Goal: Transaction & Acquisition: Purchase product/service

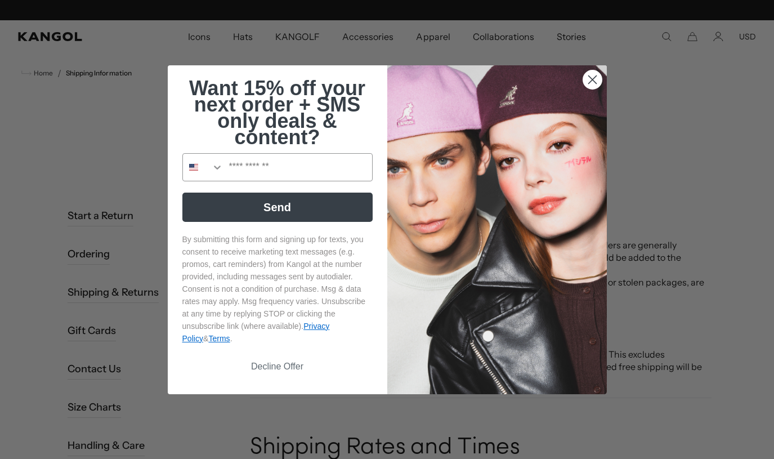
scroll to position [0, 232]
click at [595, 79] on circle "Close dialog" at bounding box center [592, 79] width 19 height 19
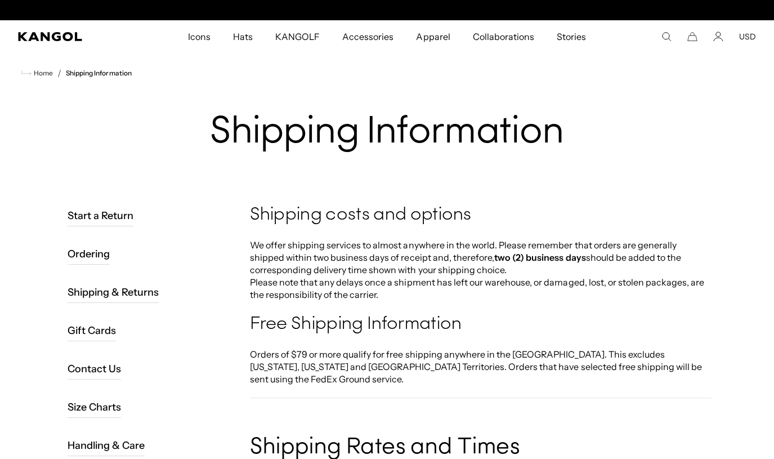
scroll to position [0, 0]
click at [119, 215] on link "Start a Return" at bounding box center [101, 215] width 66 height 21
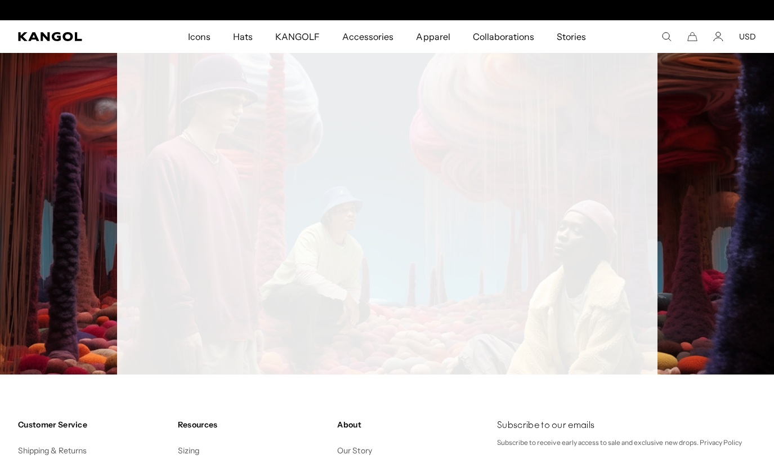
scroll to position [0, 232]
click at [719, 34] on icon "Account" at bounding box center [719, 37] width 10 height 10
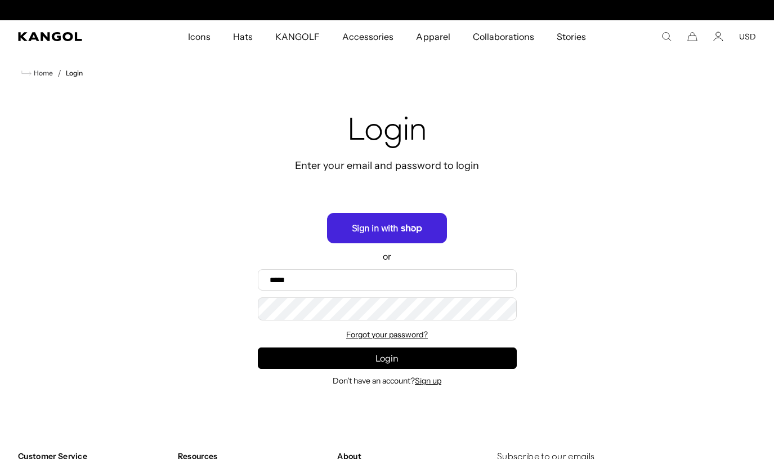
click at [381, 224] on span "Sign in with Shop" at bounding box center [387, 228] width 120 height 30
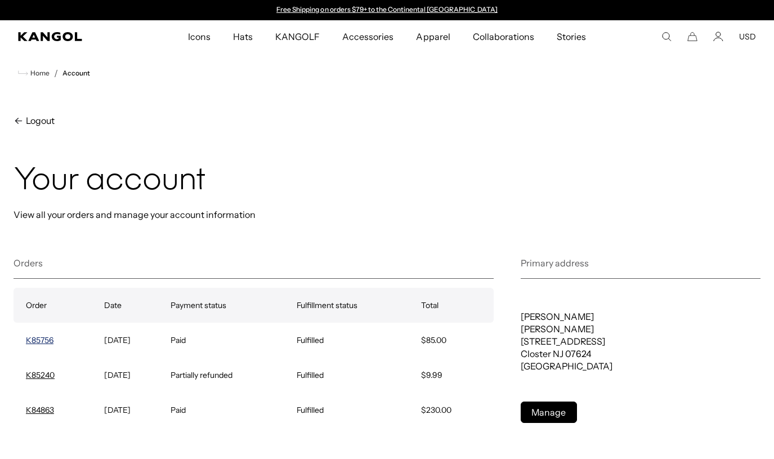
drag, startPoint x: 59, startPoint y: 338, endPoint x: 38, endPoint y: 338, distance: 20.8
click at [25, 338] on td "K85756" at bounding box center [59, 340] width 91 height 35
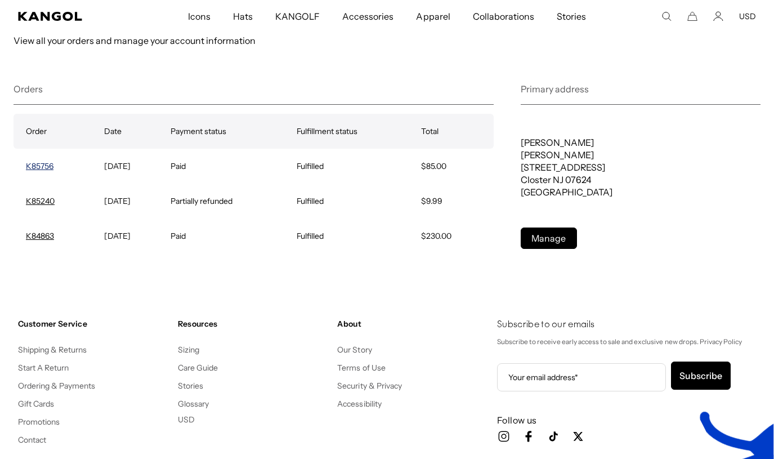
click at [47, 167] on link "K85756" at bounding box center [40, 166] width 28 height 10
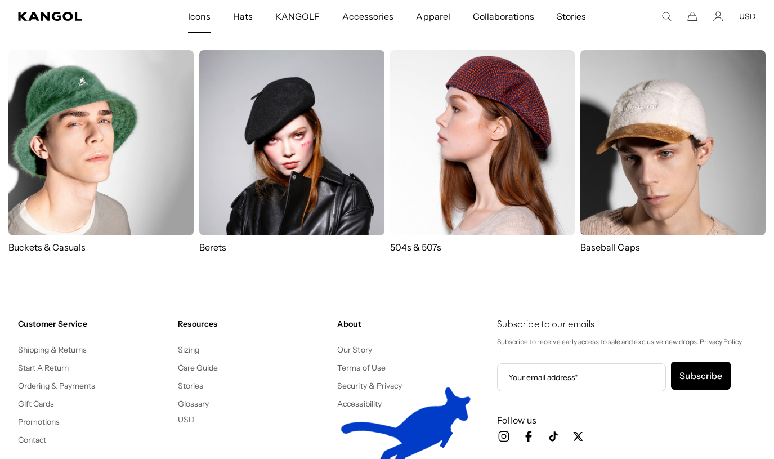
scroll to position [0, 232]
click at [203, 20] on span "Icons" at bounding box center [199, 16] width 23 height 33
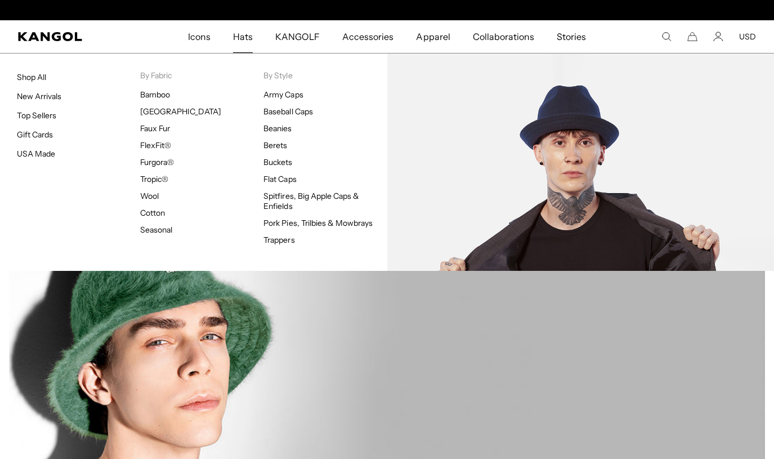
scroll to position [0, 232]
click at [520, 179] on img at bounding box center [580, 162] width 387 height 217
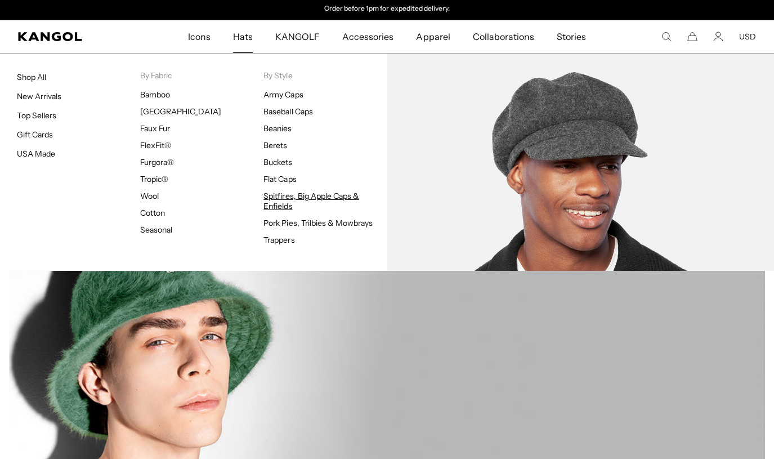
scroll to position [0, 0]
click at [279, 195] on link "Spitfires, Big Apple Caps & Enfields" at bounding box center [312, 201] width 96 height 20
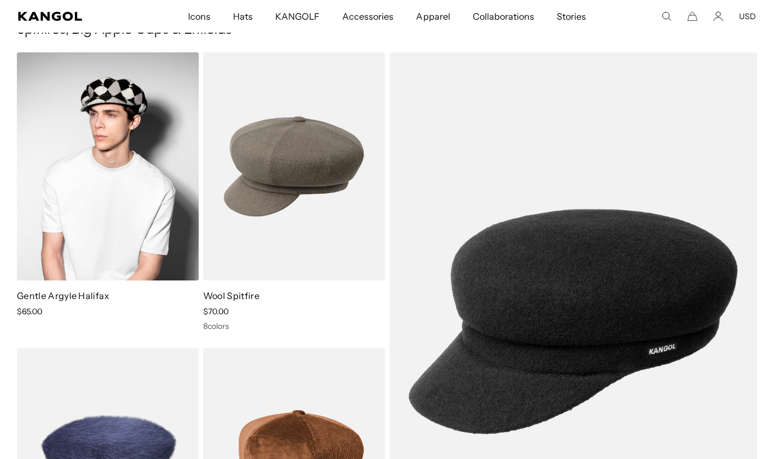
click at [135, 91] on img at bounding box center [108, 166] width 182 height 228
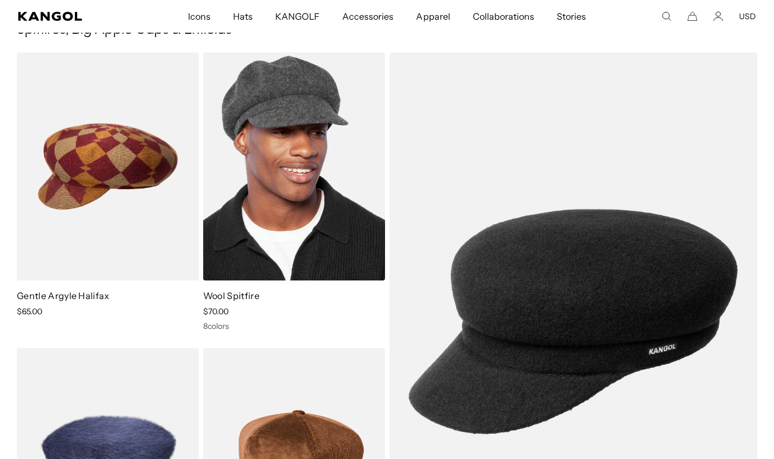
click at [234, 168] on img at bounding box center [294, 166] width 182 height 228
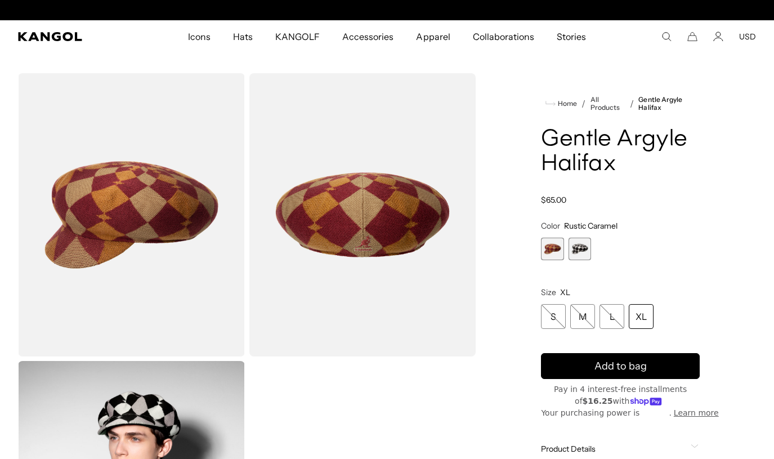
scroll to position [0, 232]
click at [641, 324] on div "XL" at bounding box center [641, 316] width 25 height 25
click at [641, 314] on div "XL" at bounding box center [641, 316] width 25 height 25
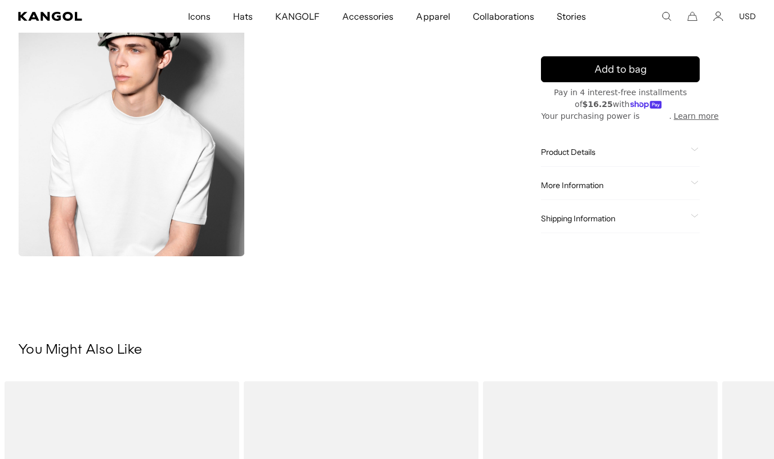
click at [575, 154] on span "Product Details" at bounding box center [613, 153] width 145 height 10
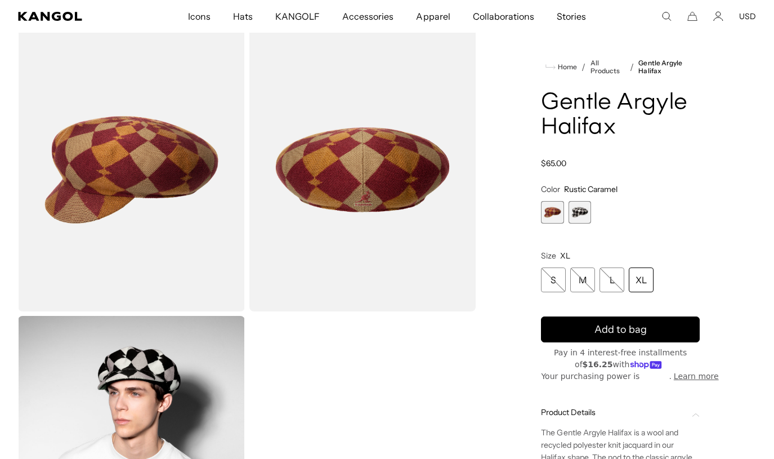
scroll to position [0, 232]
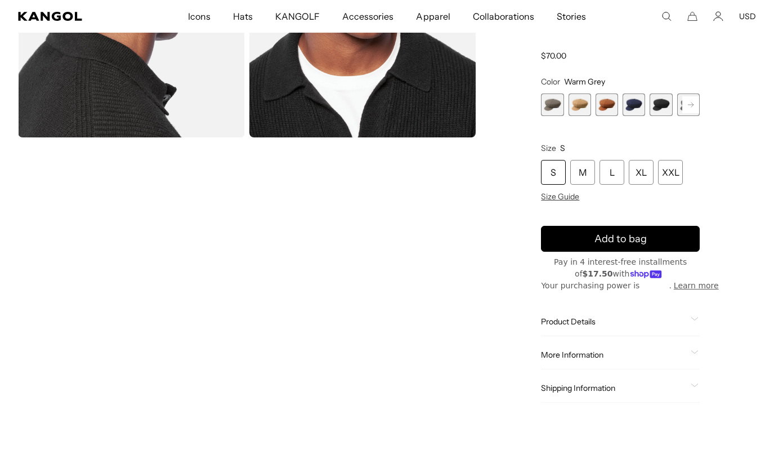
scroll to position [0, 232]
click at [661, 109] on span "5 of 8" at bounding box center [661, 104] width 23 height 23
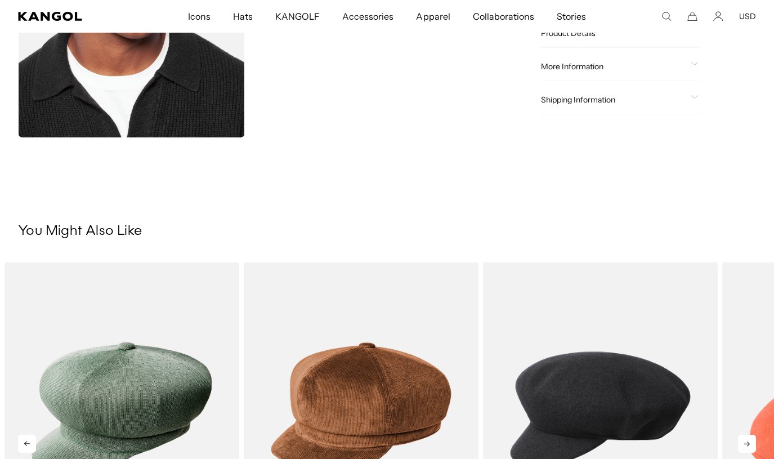
scroll to position [0, 232]
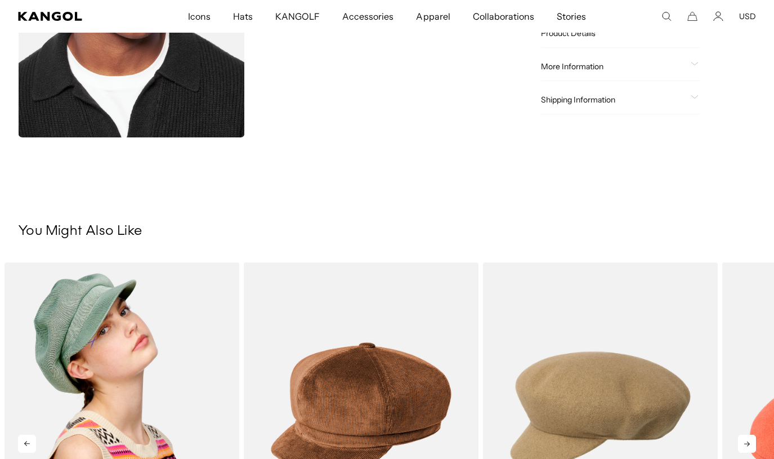
click at [208, 387] on img "1 of 5" at bounding box center [122, 409] width 235 height 295
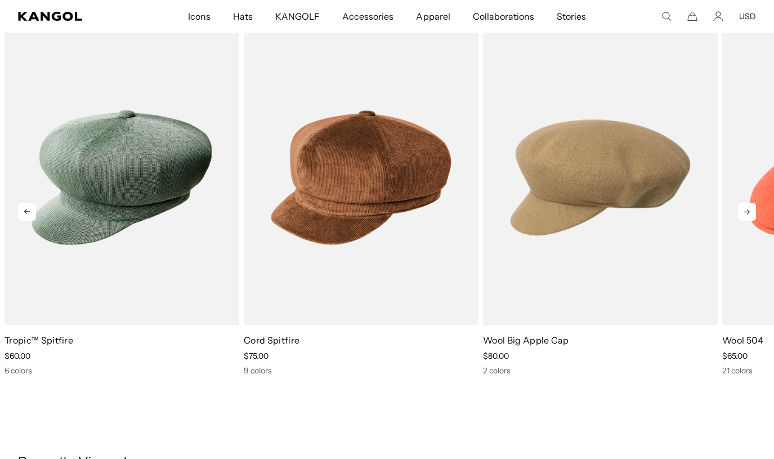
click at [747, 208] on icon at bounding box center [747, 212] width 18 height 18
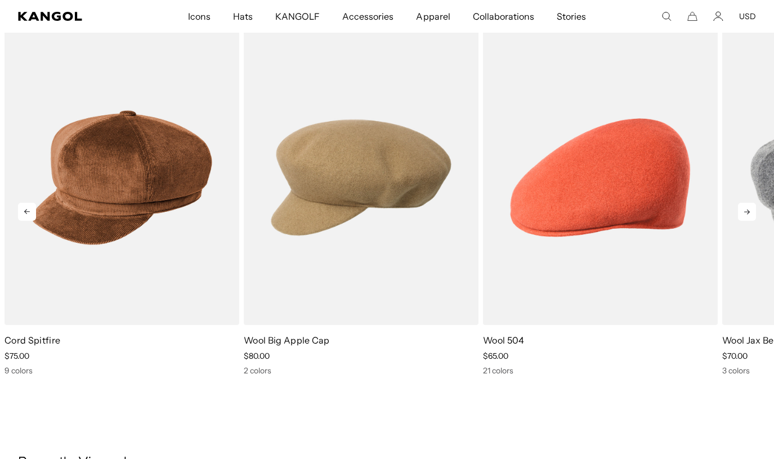
click at [747, 208] on icon at bounding box center [747, 212] width 18 height 18
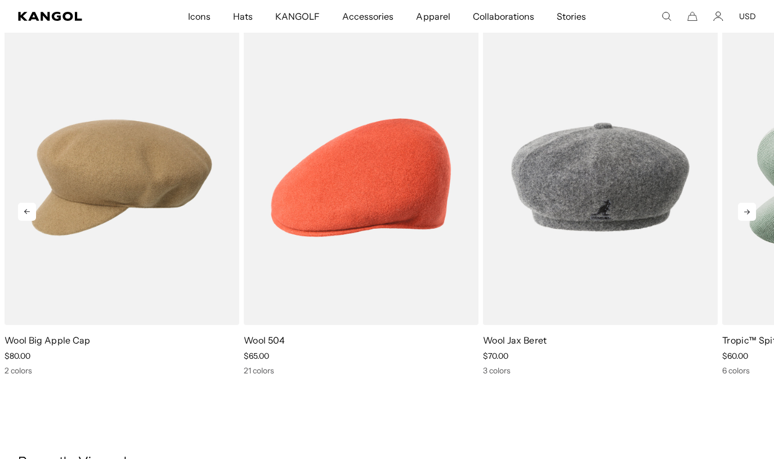
click at [747, 208] on icon at bounding box center [747, 212] width 18 height 18
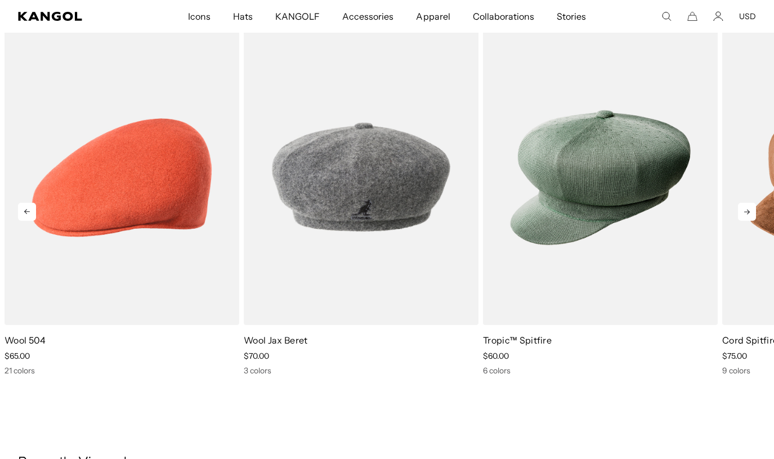
scroll to position [0, 0]
click at [747, 208] on icon at bounding box center [747, 212] width 18 height 18
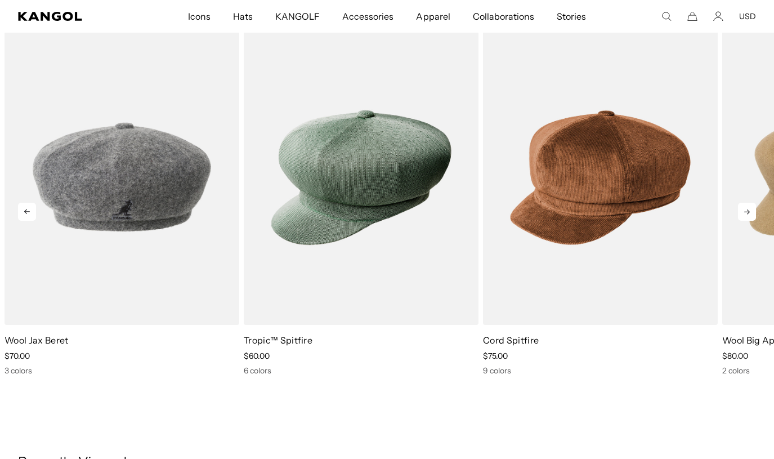
scroll to position [0, 232]
click at [747, 208] on icon at bounding box center [747, 212] width 18 height 18
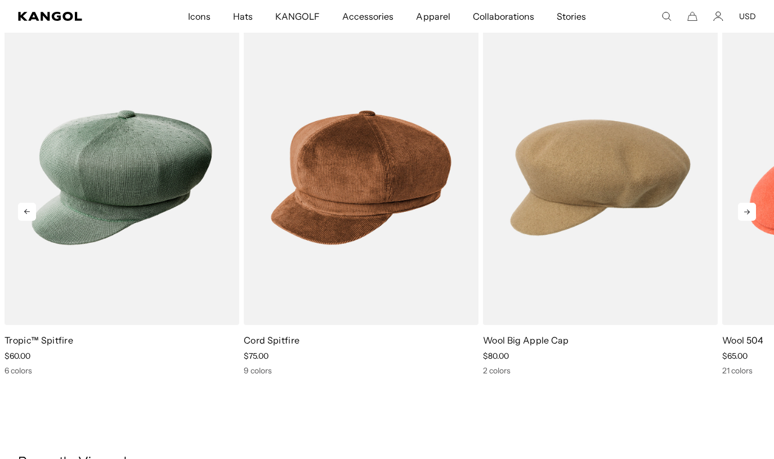
click at [747, 208] on icon at bounding box center [747, 212] width 18 height 18
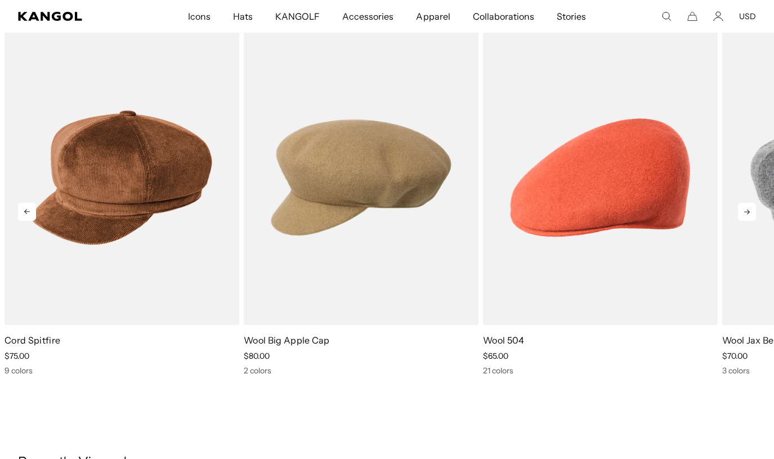
click at [747, 208] on icon at bounding box center [747, 212] width 18 height 18
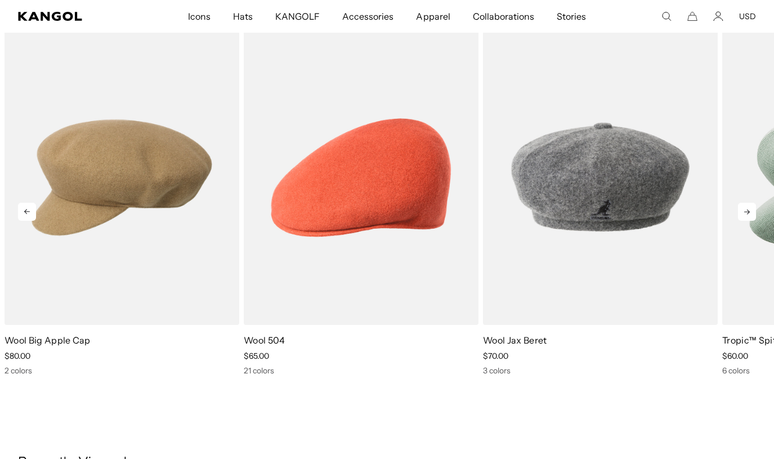
click at [747, 208] on icon at bounding box center [747, 212] width 18 height 18
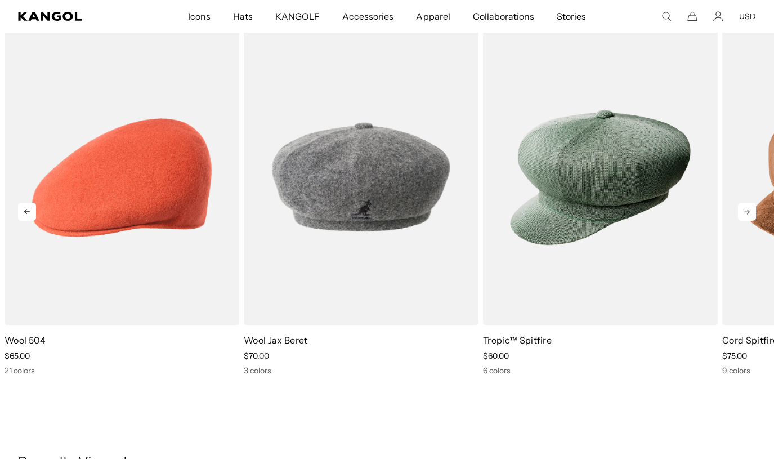
scroll to position [0, 0]
click at [747, 208] on icon at bounding box center [747, 212] width 18 height 18
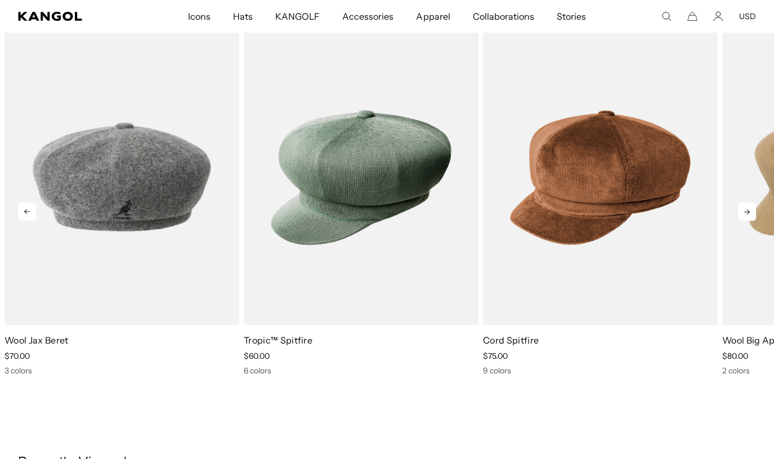
click at [747, 208] on icon at bounding box center [747, 212] width 18 height 18
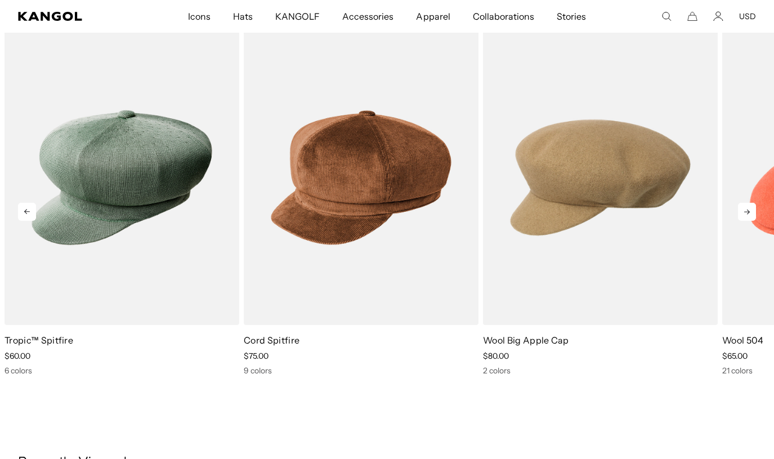
scroll to position [0, 232]
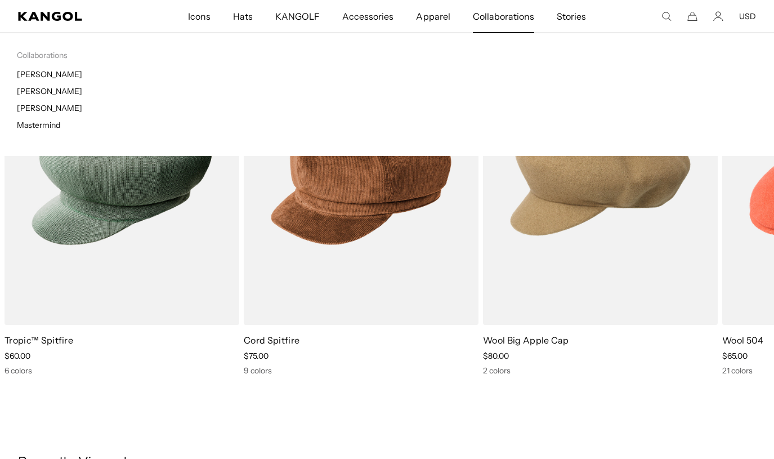
click at [514, 20] on span "Collaborations" at bounding box center [503, 16] width 61 height 33
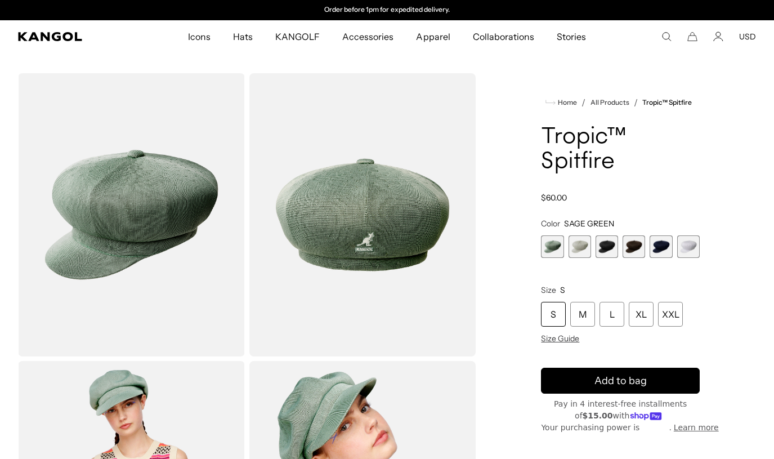
click at [635, 246] on span "4 of 6" at bounding box center [634, 246] width 23 height 23
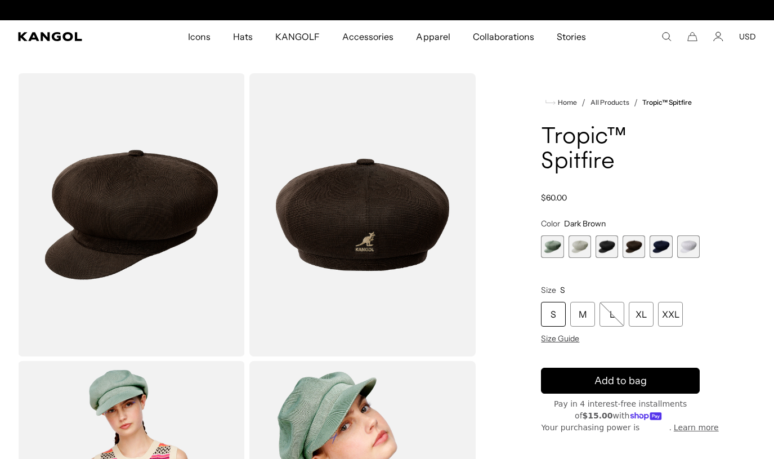
scroll to position [0, 232]
click at [635, 246] on span "4 of 6" at bounding box center [634, 246] width 23 height 23
click at [653, 246] on span "5 of 6" at bounding box center [661, 246] width 23 height 23
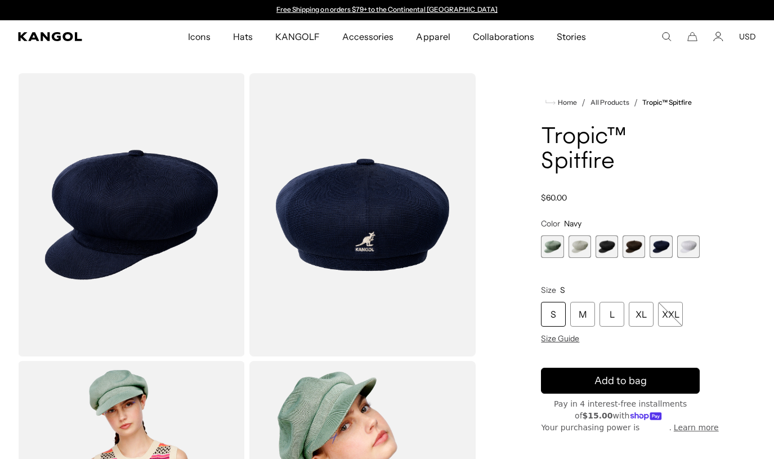
click at [607, 246] on span "3 of 6" at bounding box center [607, 246] width 23 height 23
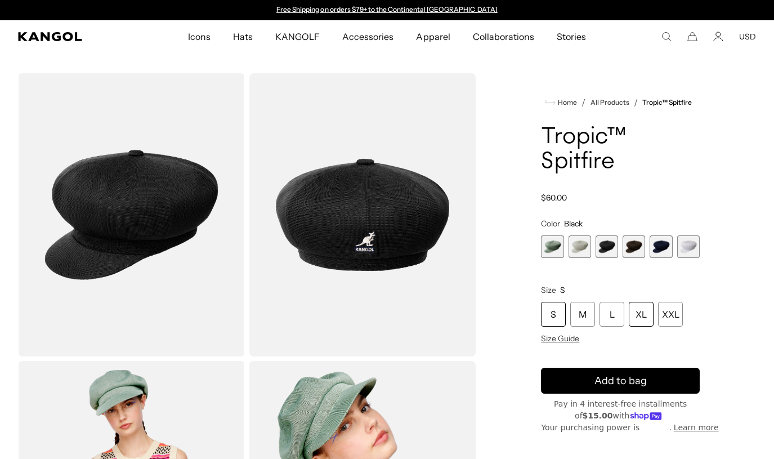
click at [641, 312] on div "XL" at bounding box center [641, 314] width 25 height 25
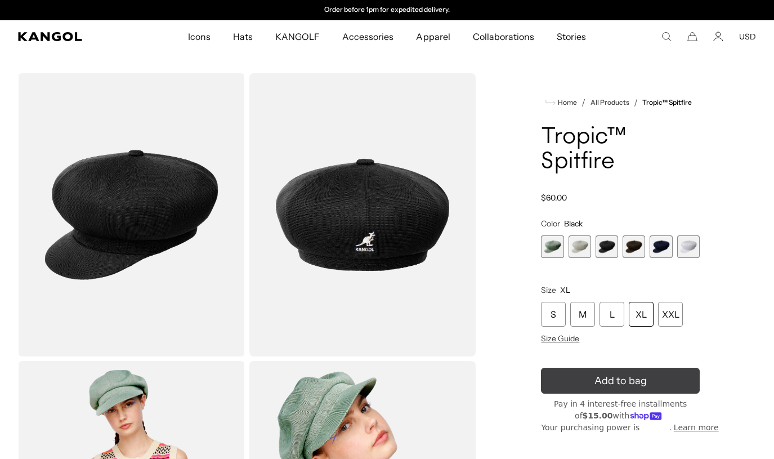
click at [616, 377] on icon "submit" at bounding box center [621, 381] width 18 height 18
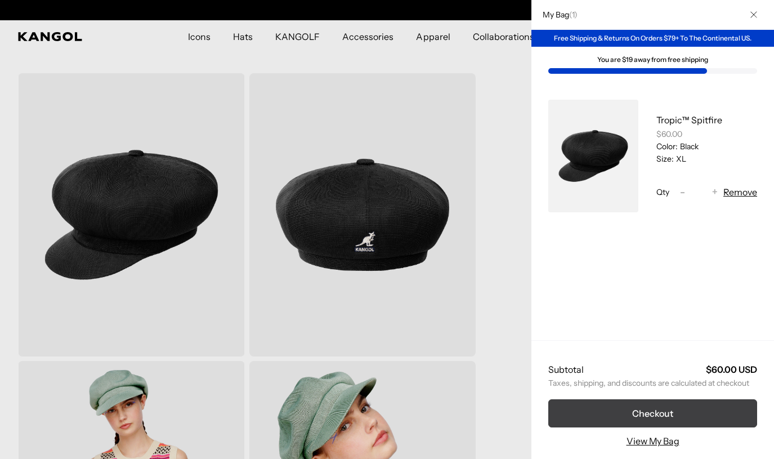
scroll to position [0, 0]
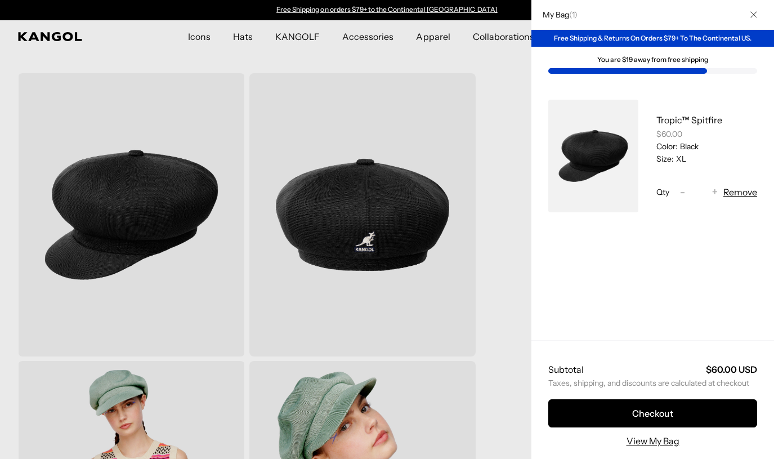
click at [506, 410] on div at bounding box center [387, 229] width 774 height 459
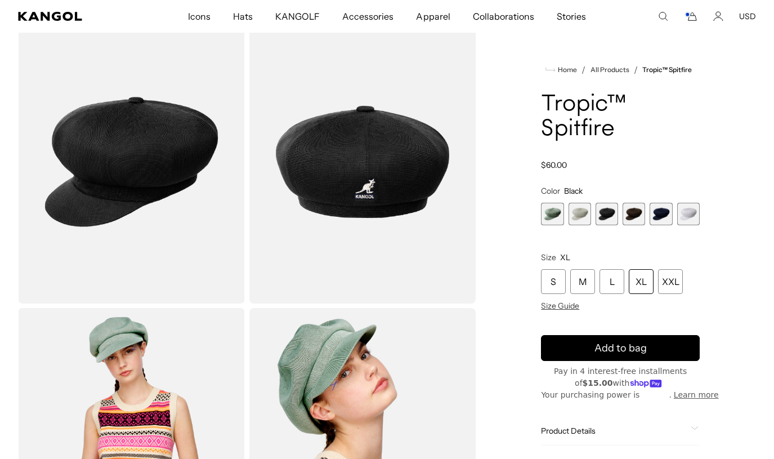
click at [688, 212] on span "6 of 6" at bounding box center [688, 214] width 23 height 23
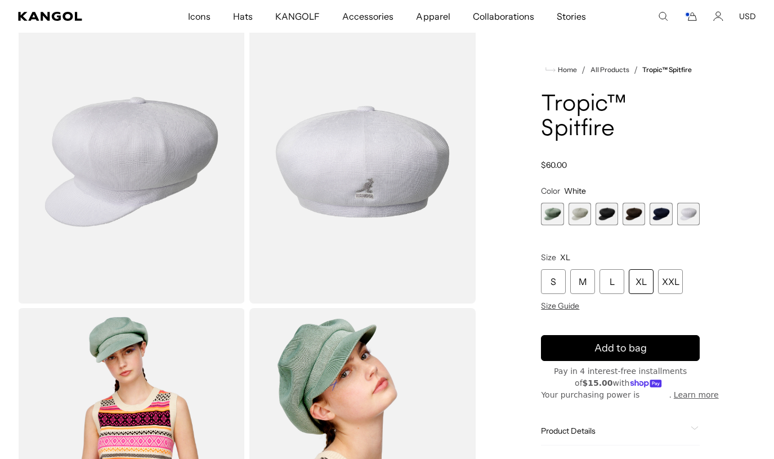
click at [550, 219] on span "1 of 6" at bounding box center [552, 214] width 23 height 23
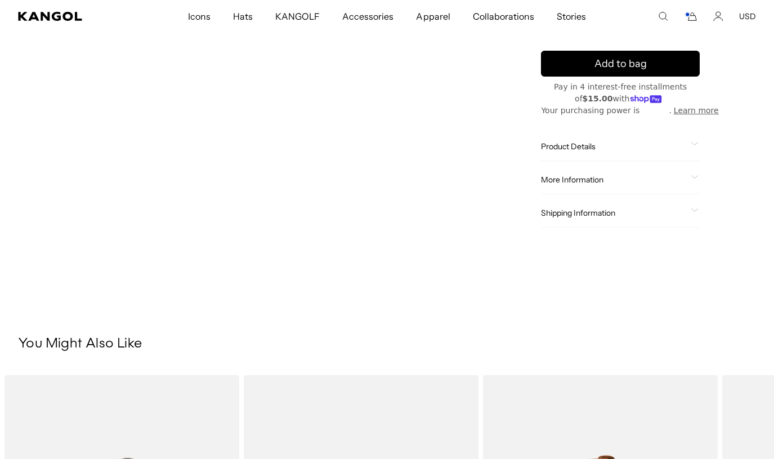
click at [585, 141] on span "Product Details" at bounding box center [613, 146] width 145 height 10
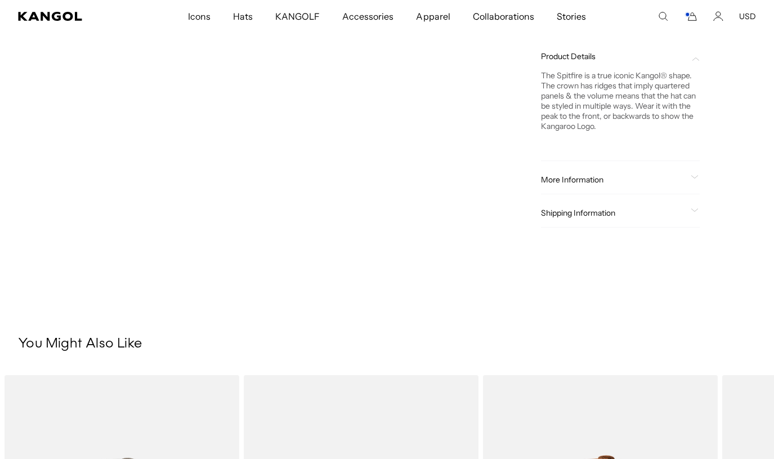
scroll to position [0, 232]
click at [560, 184] on span "More Information" at bounding box center [613, 180] width 145 height 10
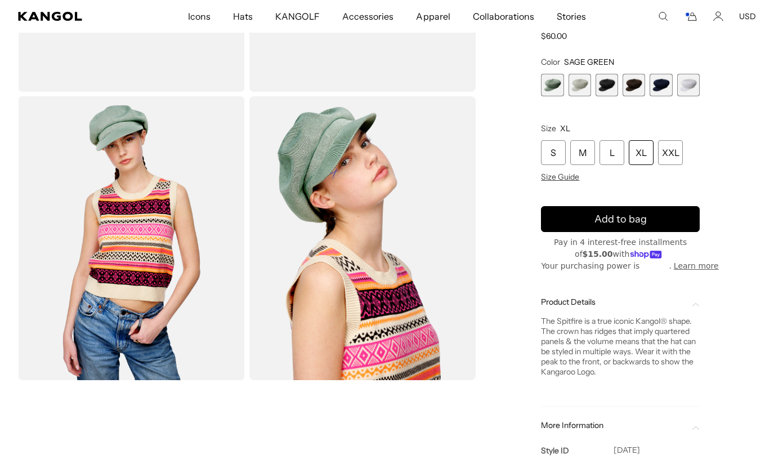
scroll to position [0, 0]
click at [608, 86] on span "3 of 6" at bounding box center [607, 85] width 23 height 23
click at [628, 87] on span "4 of 6" at bounding box center [634, 85] width 23 height 23
click at [632, 87] on span "4 of 6" at bounding box center [634, 85] width 23 height 23
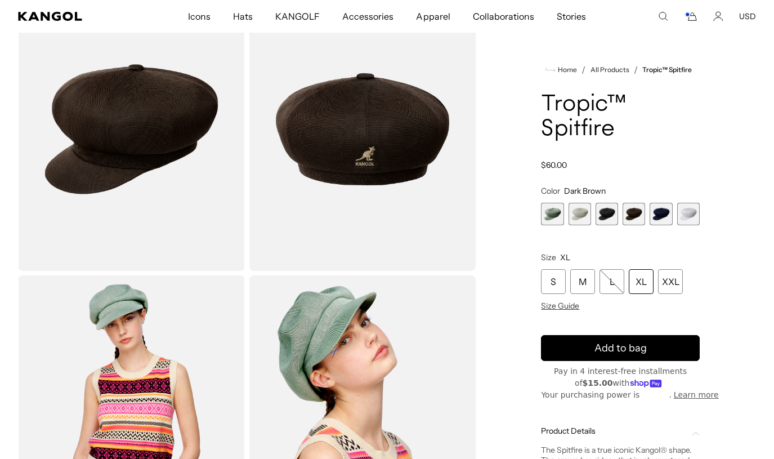
scroll to position [0, 232]
click at [663, 215] on span "5 of 6" at bounding box center [661, 214] width 23 height 23
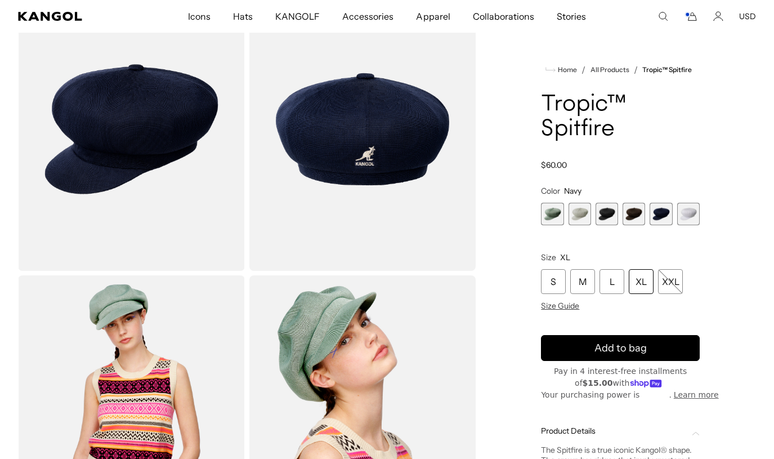
click at [635, 214] on span "4 of 6" at bounding box center [634, 214] width 23 height 23
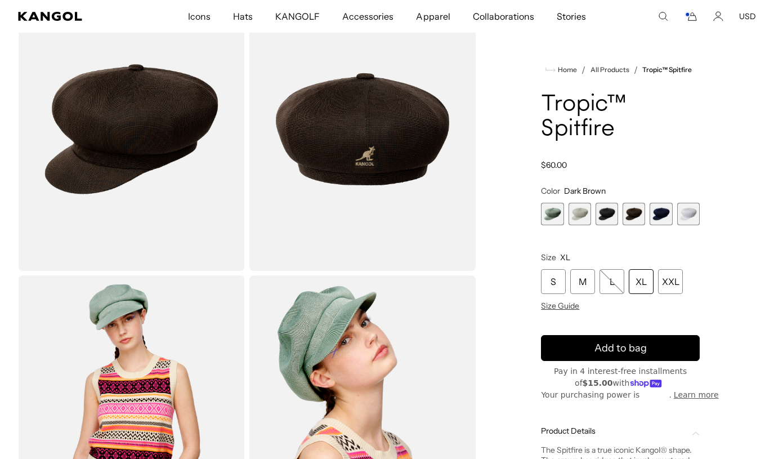
scroll to position [0, 232]
click at [681, 215] on span "6 of 6" at bounding box center [688, 214] width 23 height 23
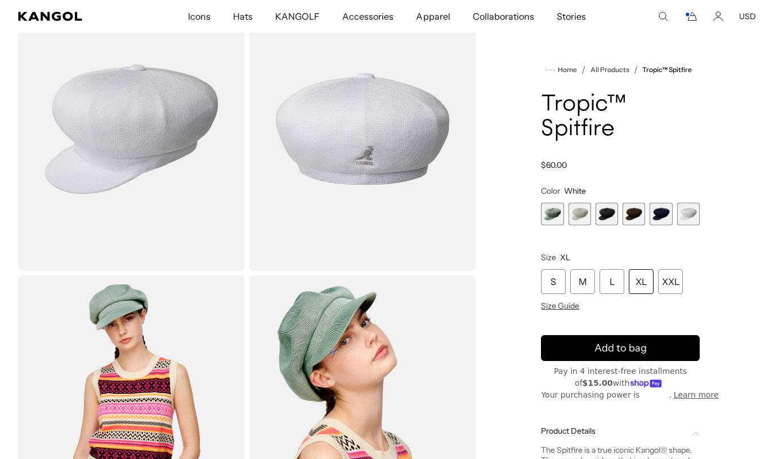
scroll to position [0, 232]
click at [629, 212] on span "4 of 6" at bounding box center [634, 214] width 23 height 23
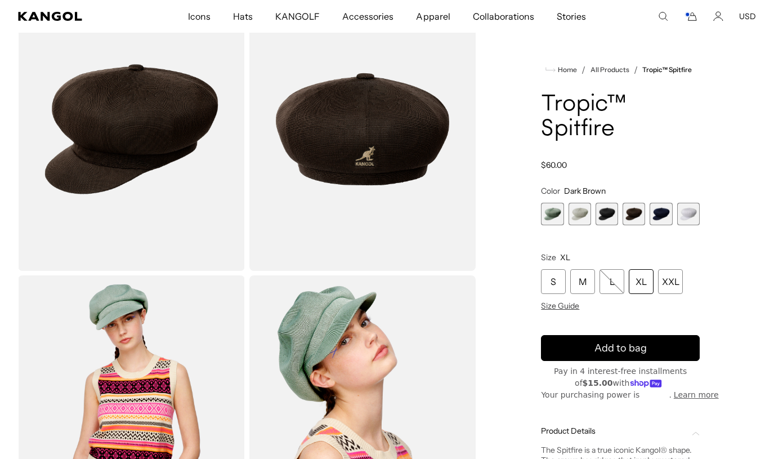
click at [607, 210] on span "3 of 6" at bounding box center [607, 214] width 23 height 23
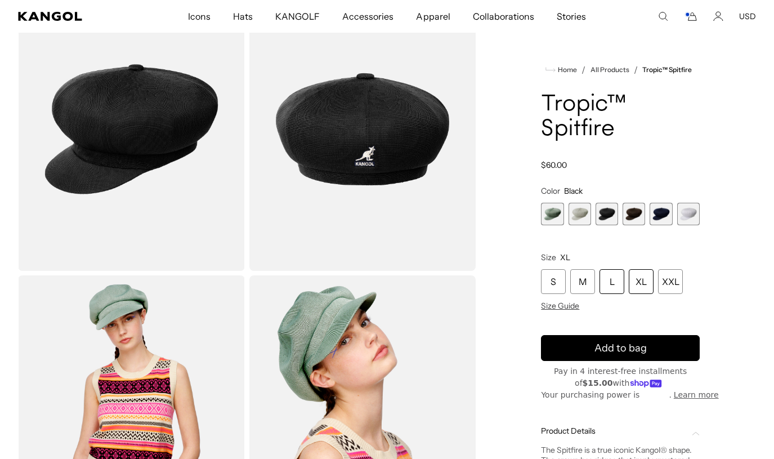
scroll to position [0, 232]
click at [614, 278] on div "L" at bounding box center [612, 281] width 25 height 25
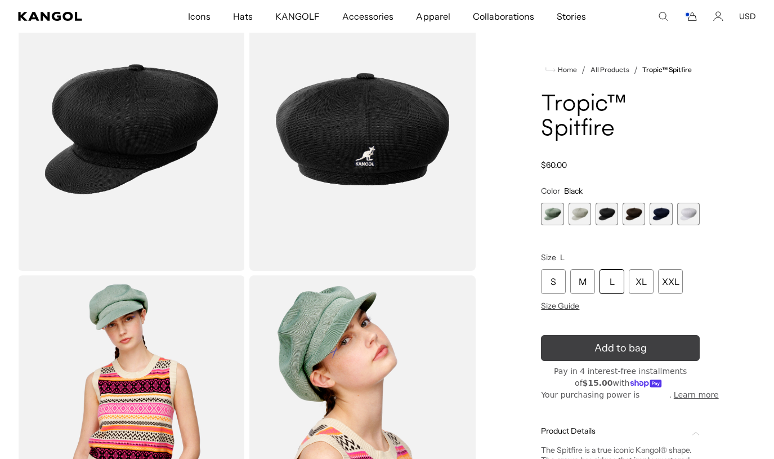
click at [627, 355] on div "submit" at bounding box center [621, 348] width 16 height 16
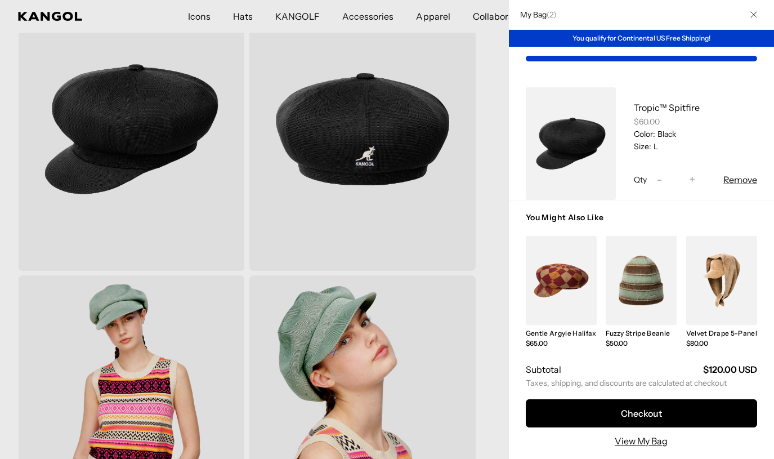
click at [489, 268] on div at bounding box center [387, 229] width 774 height 459
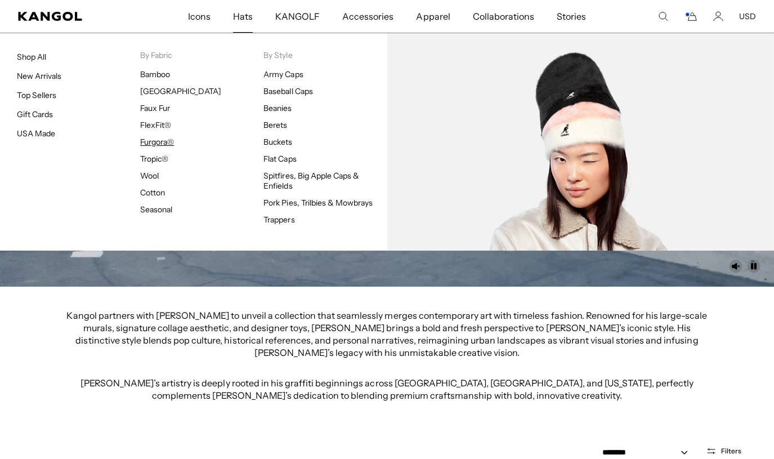
click at [160, 139] on link "Furgora®" at bounding box center [157, 142] width 34 height 10
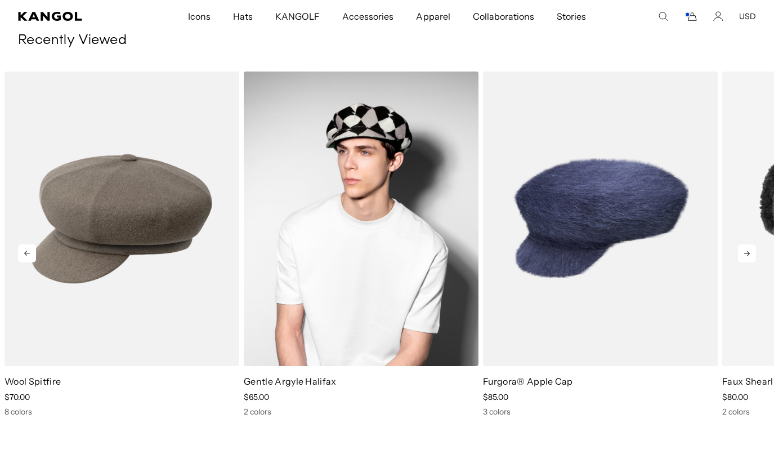
scroll to position [0, 232]
click at [309, 213] on img "2 of 5" at bounding box center [361, 219] width 235 height 295
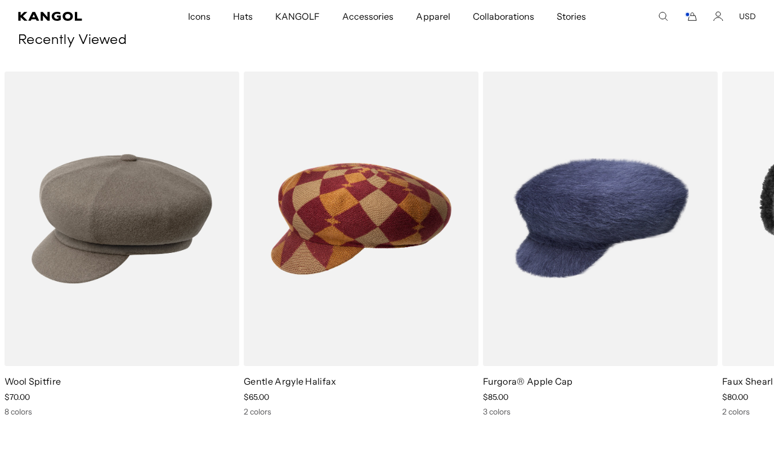
scroll to position [0, 0]
click at [714, 15] on div "Search here USD USD EUR" at bounding box center [703, 16] width 106 height 10
click at [723, 15] on icon "Account" at bounding box center [719, 16] width 10 height 10
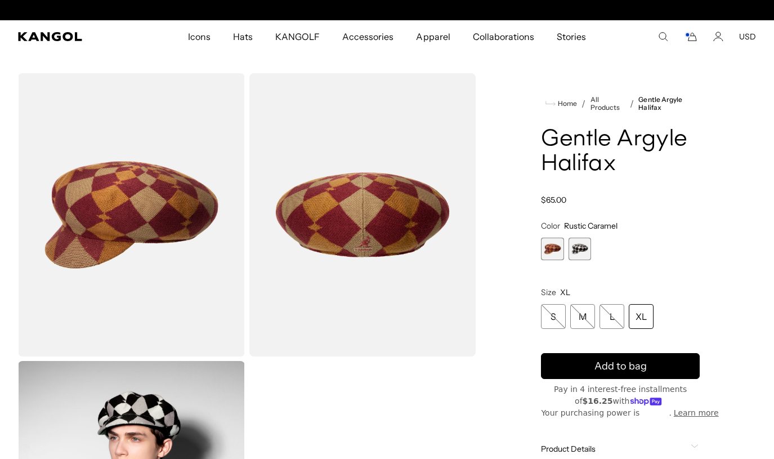
scroll to position [0, 232]
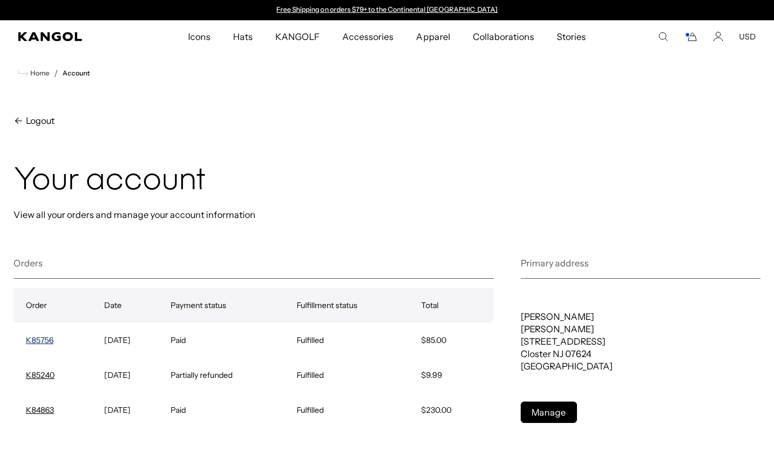
click at [40, 337] on link "K85756" at bounding box center [40, 340] width 28 height 10
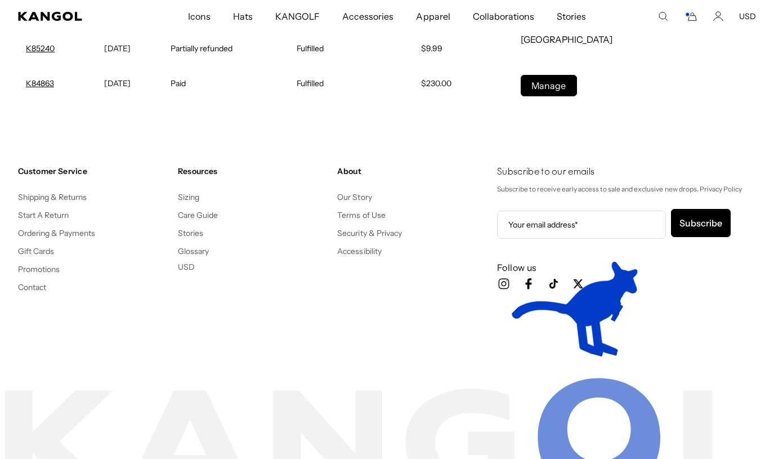
scroll to position [327, 0]
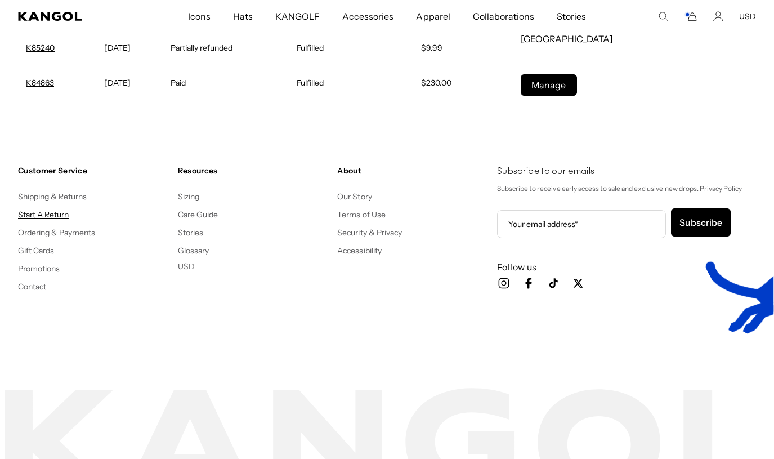
click at [51, 212] on link "Start A Return" at bounding box center [43, 215] width 51 height 10
